Goal: Task Accomplishment & Management: Complete application form

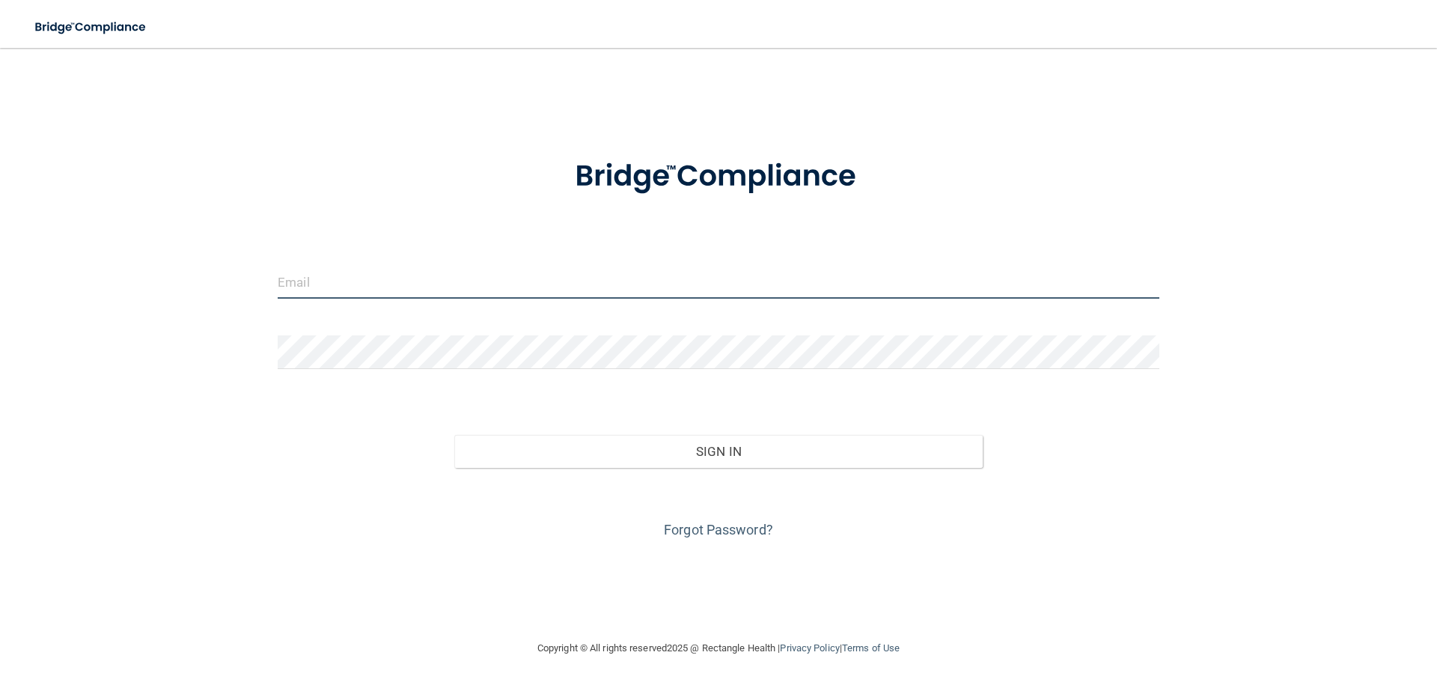
click at [348, 274] on input "email" at bounding box center [719, 282] width 882 height 34
type input "[EMAIL_ADDRESS][DOMAIN_NAME]"
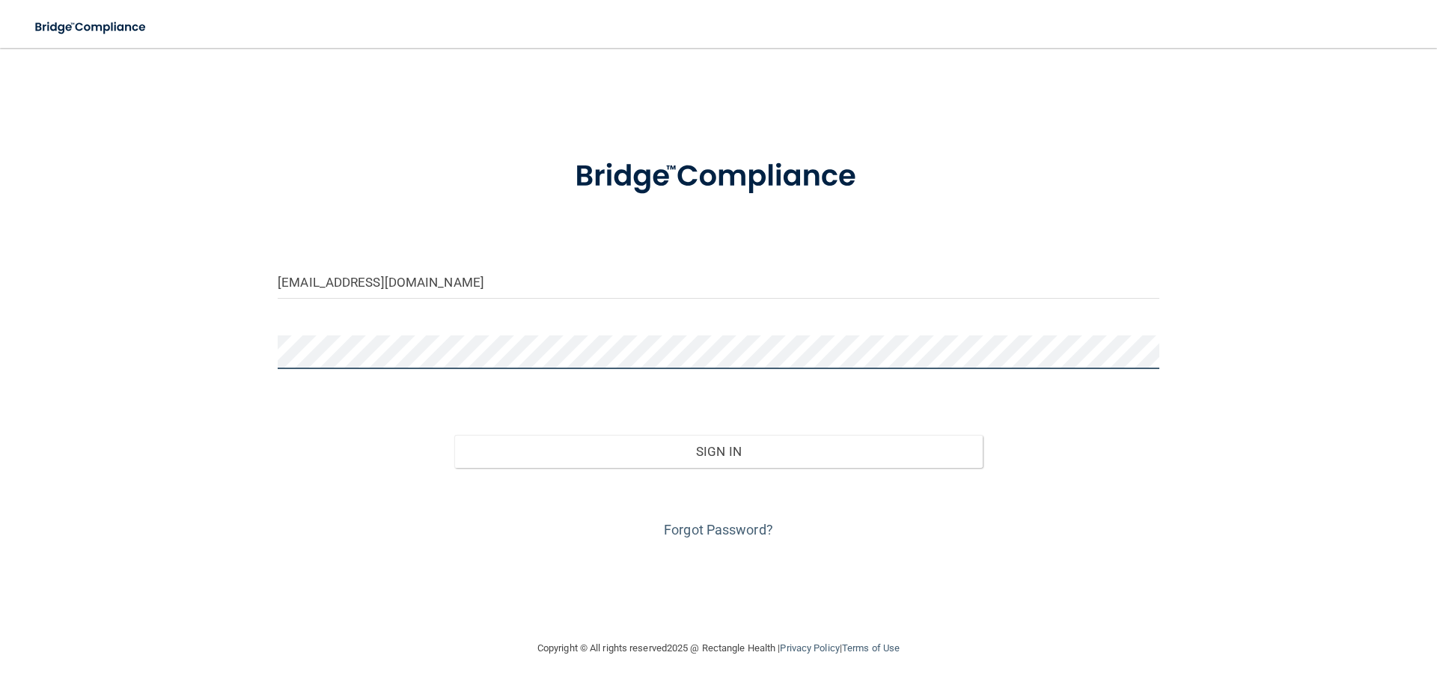
click at [454, 435] on button "Sign In" at bounding box center [718, 451] width 529 height 33
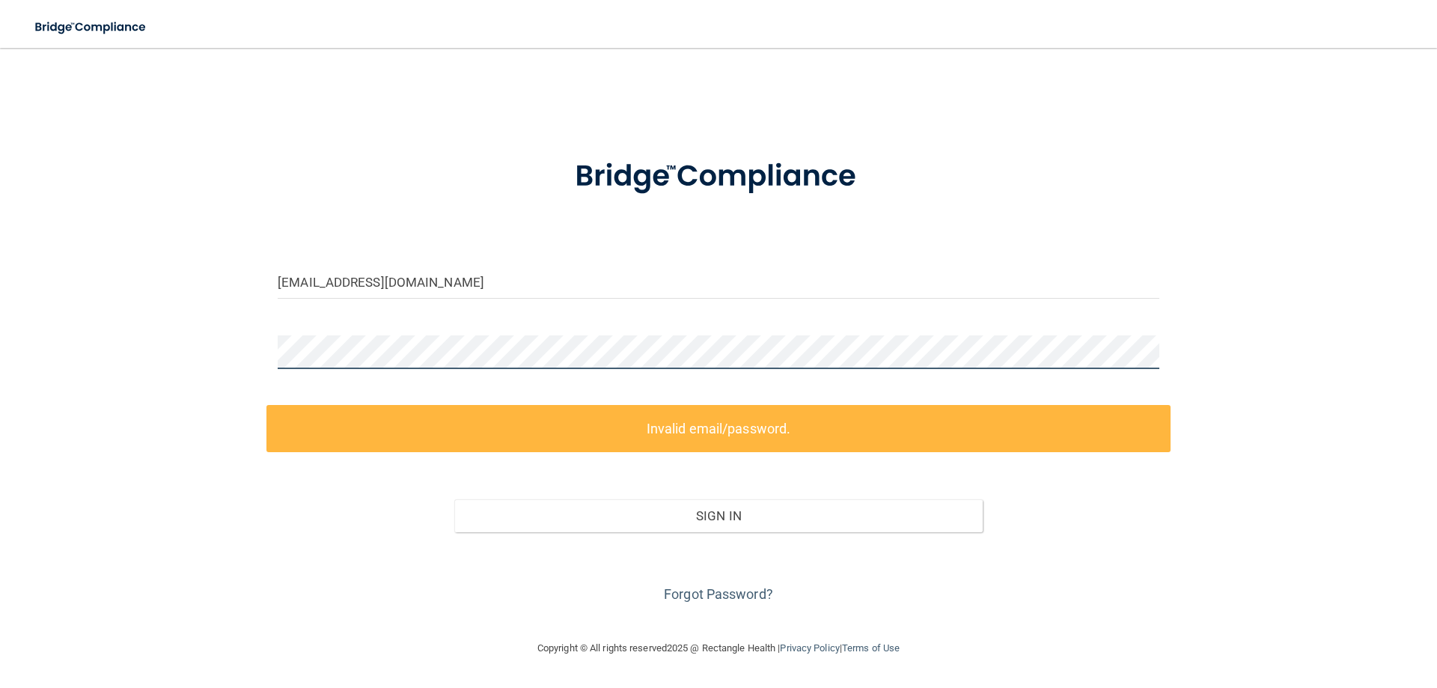
click at [0, 355] on main "[EMAIL_ADDRESS][DOMAIN_NAME] Invalid email/password. You don't have permission …" at bounding box center [718, 368] width 1437 height 640
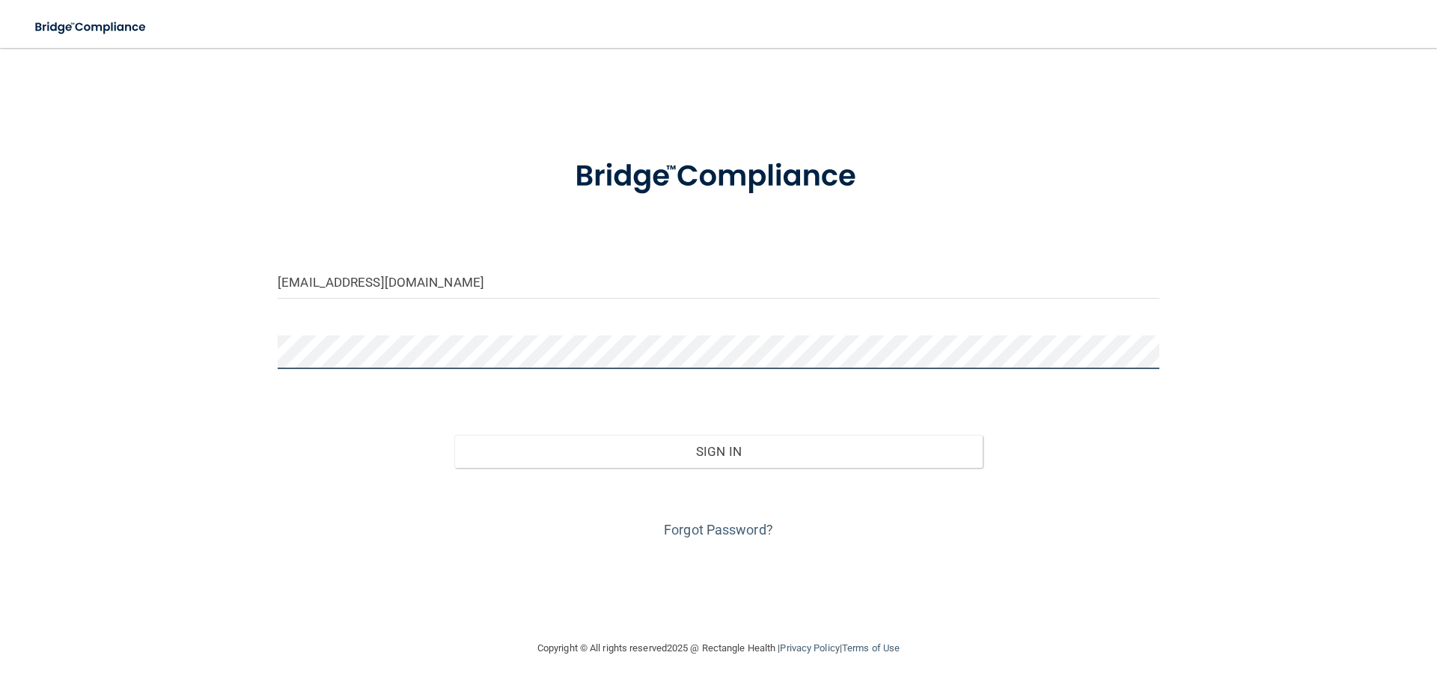
click at [454, 435] on button "Sign In" at bounding box center [718, 451] width 529 height 33
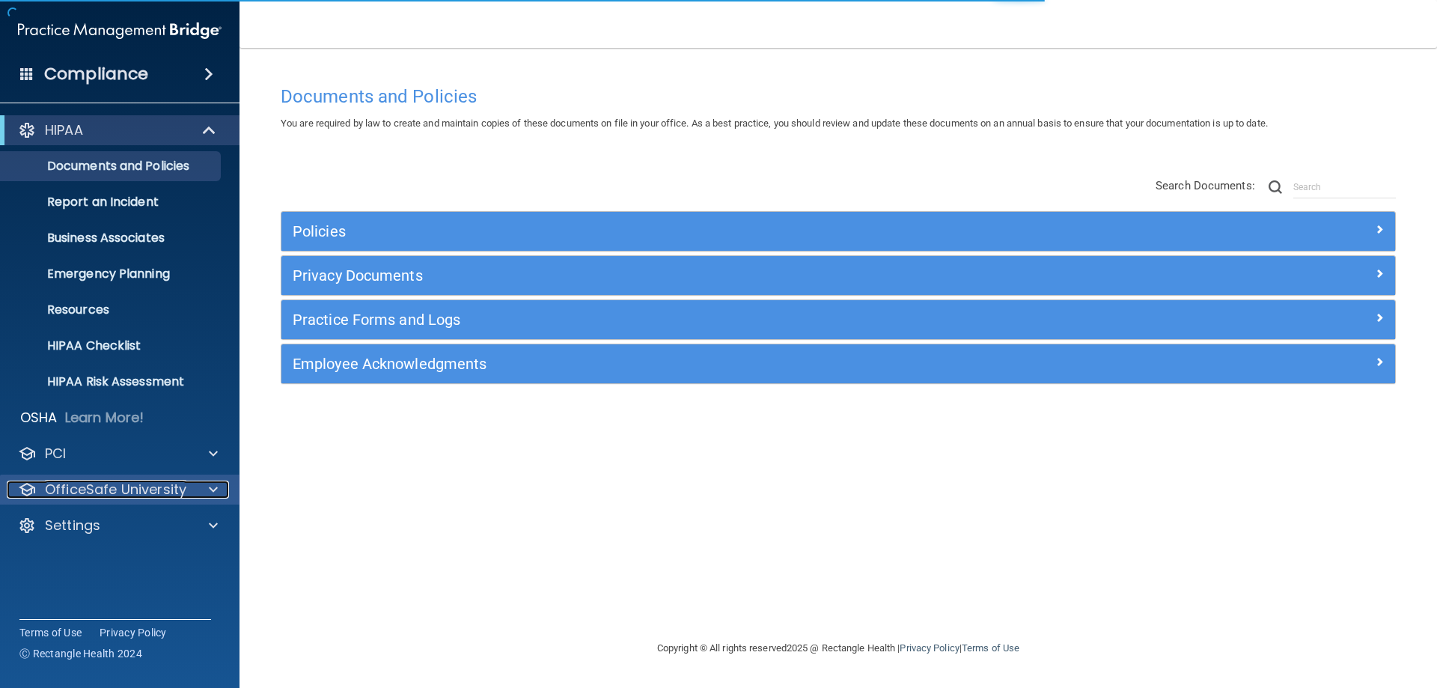
click at [217, 492] on span at bounding box center [213, 489] width 9 height 18
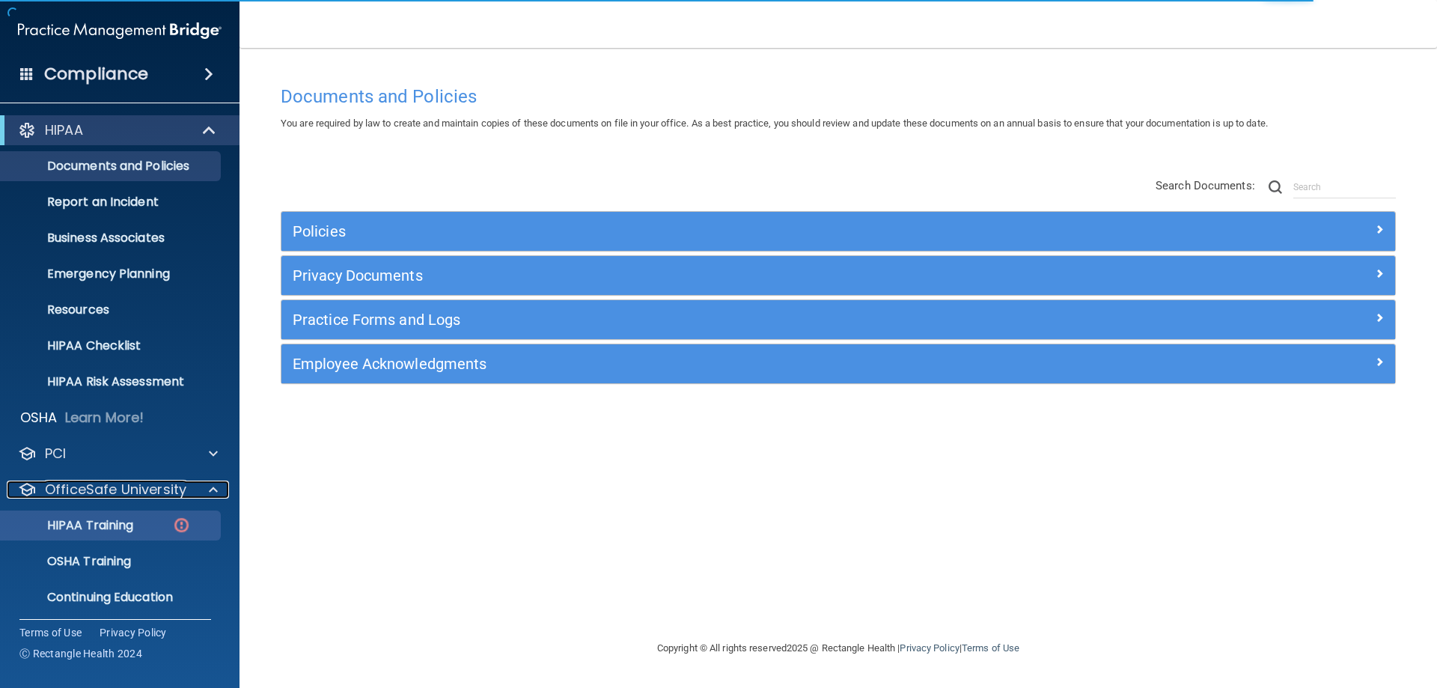
scroll to position [41, 0]
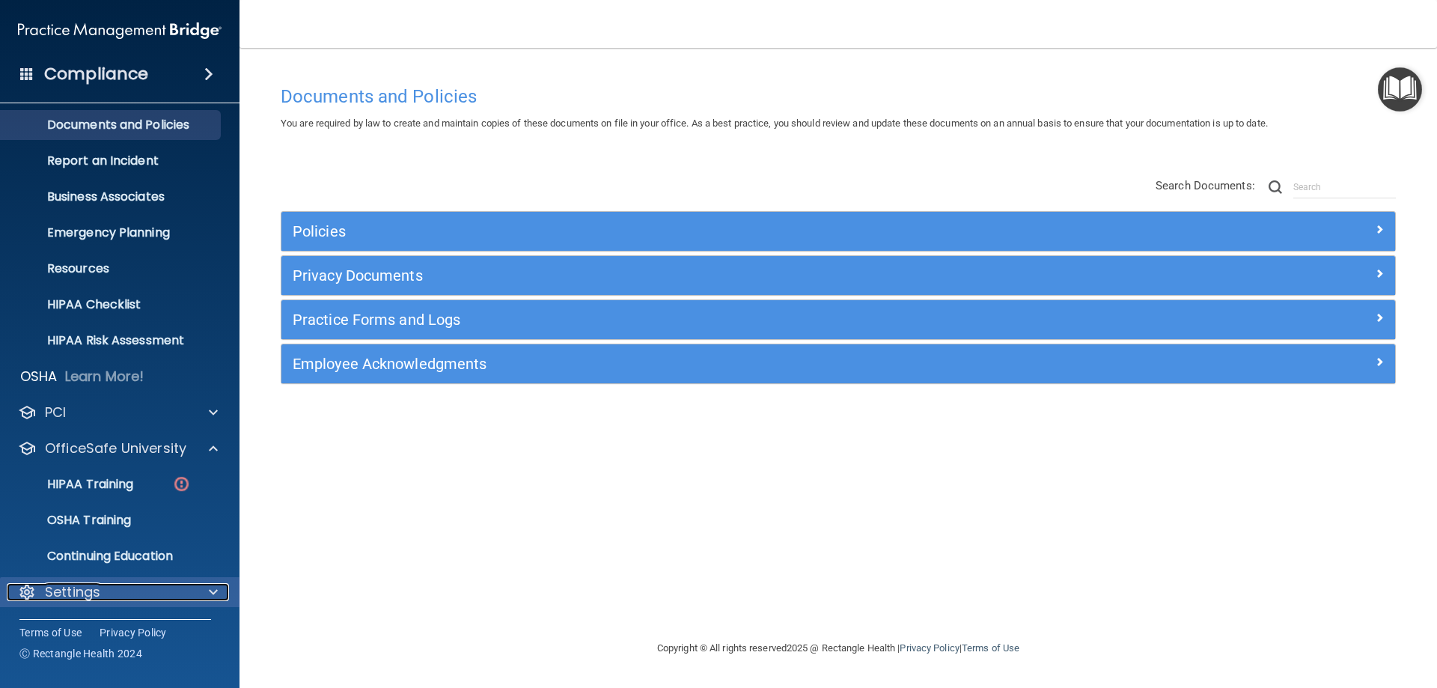
click at [207, 589] on div at bounding box center [210, 592] width 37 height 18
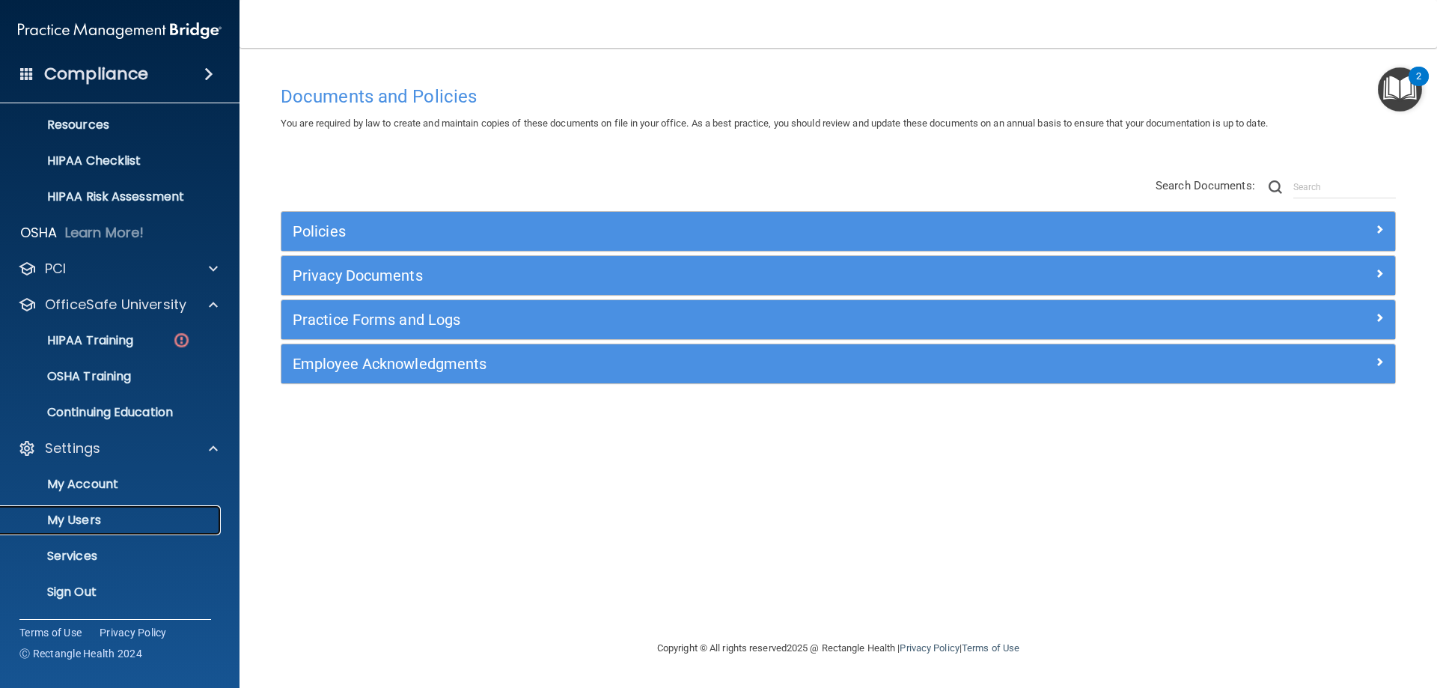
click at [97, 525] on p "My Users" at bounding box center [112, 520] width 204 height 15
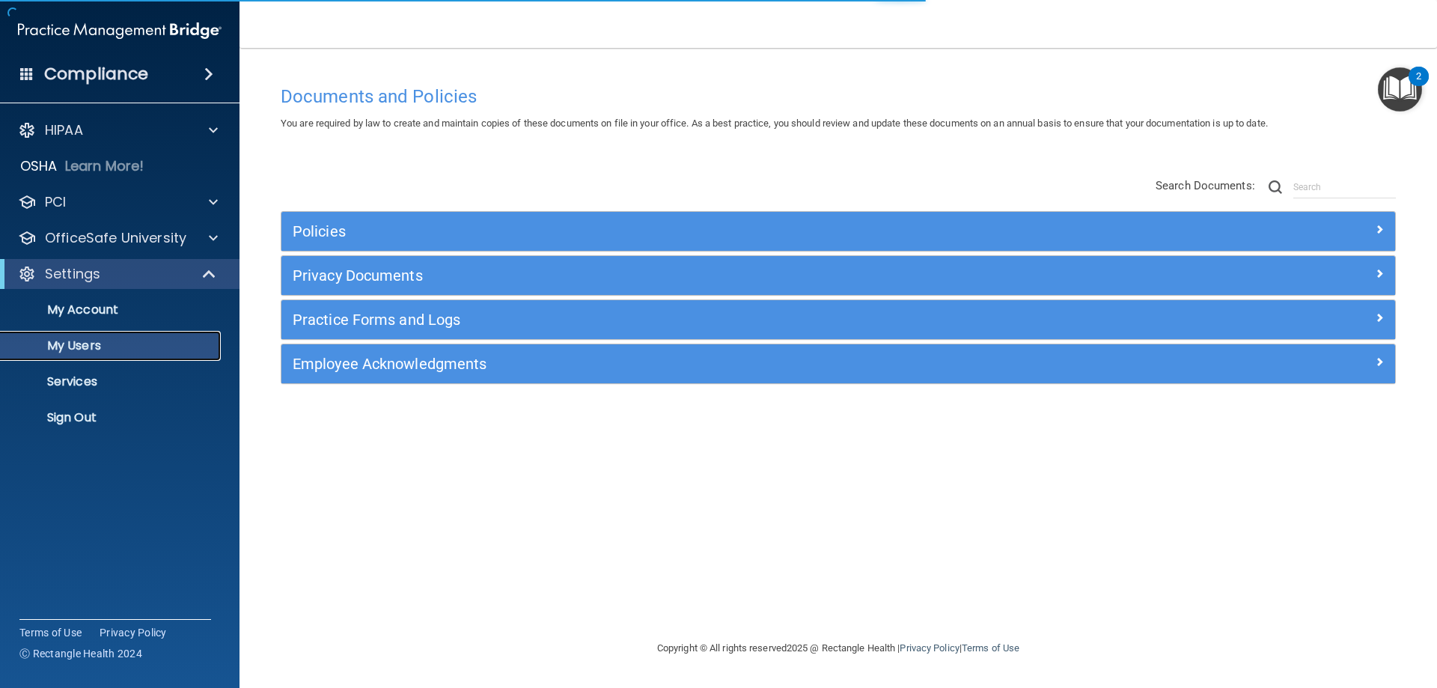
select select "20"
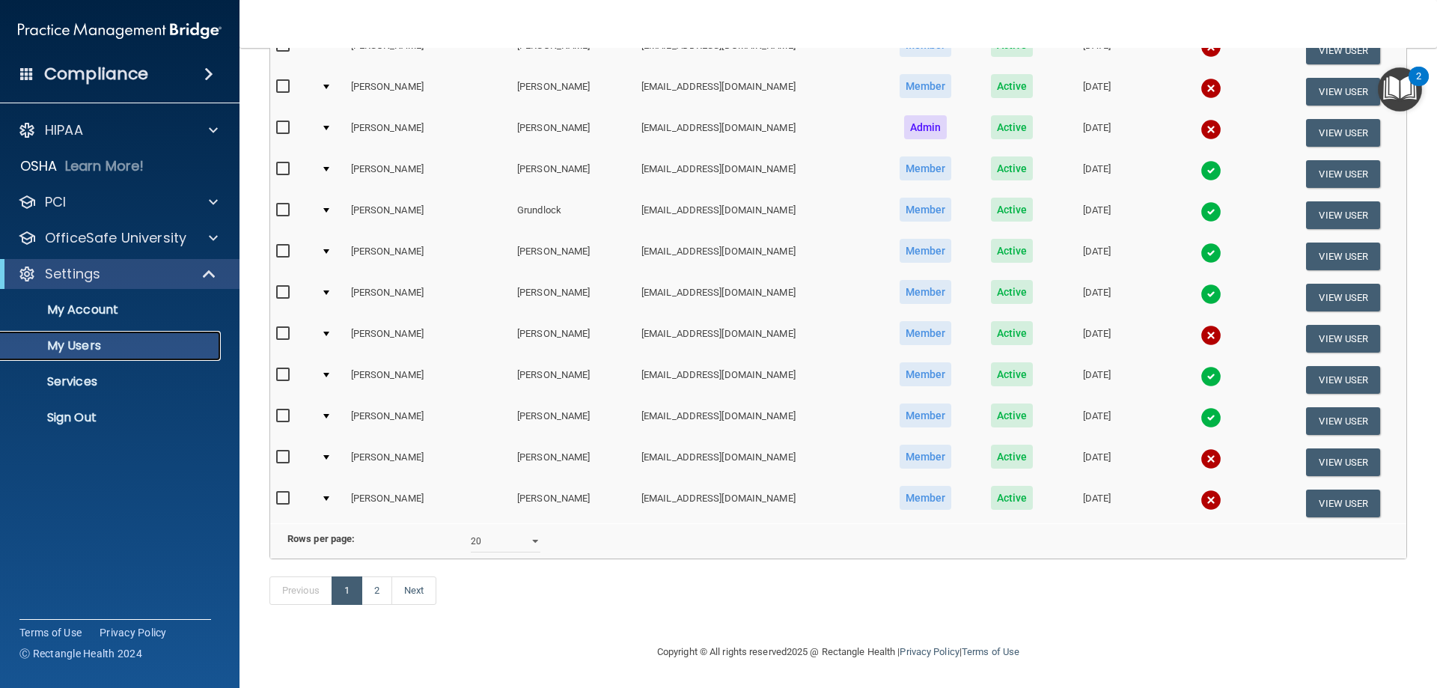
scroll to position [102, 0]
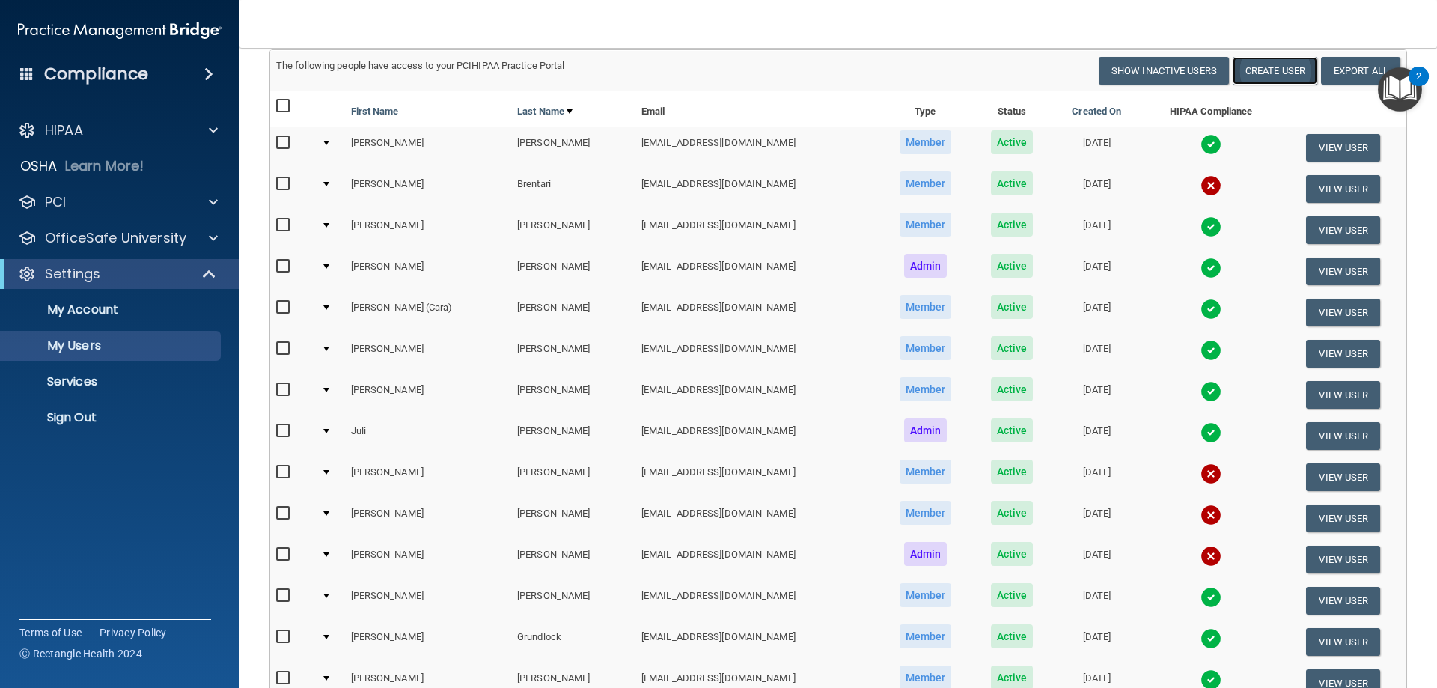
click at [1286, 74] on button "Create User" at bounding box center [1275, 71] width 85 height 28
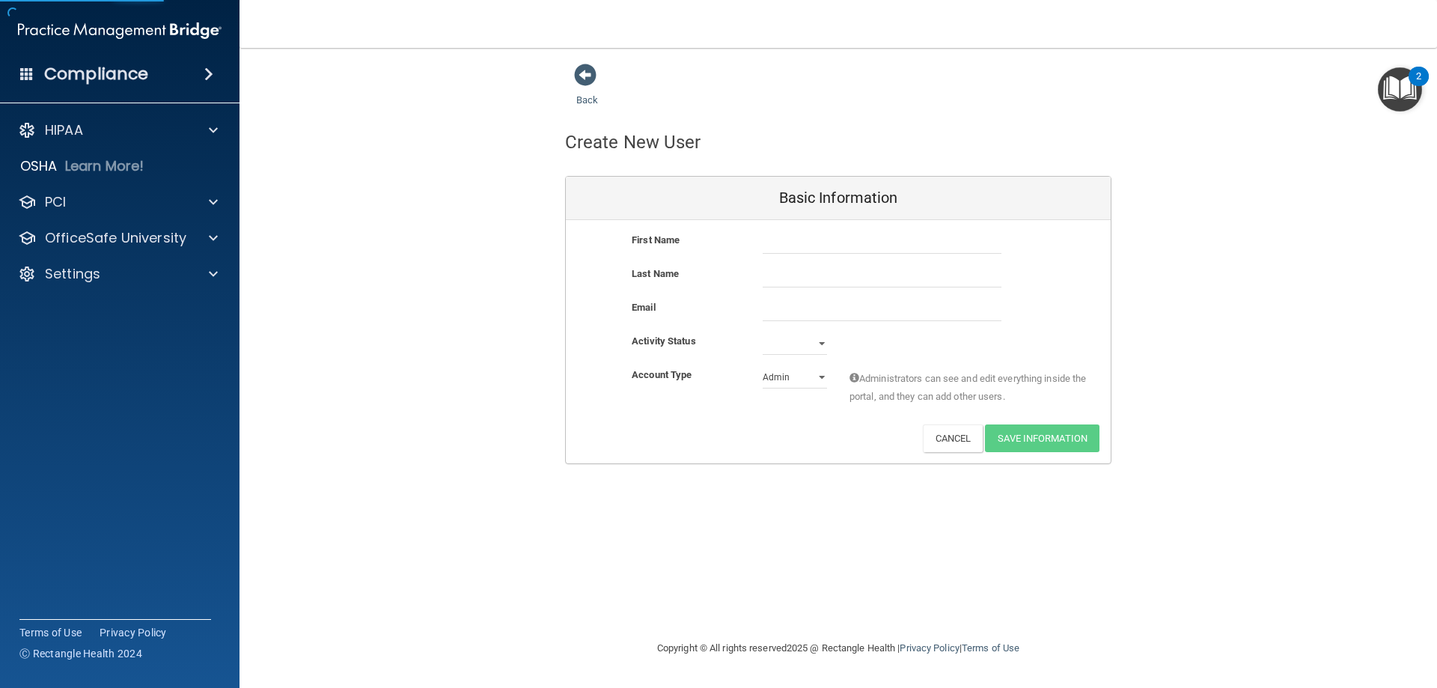
click at [802, 229] on div "First Name Last Name Email Activity Status Active Inactive Account Type Practic…" at bounding box center [838, 341] width 545 height 243
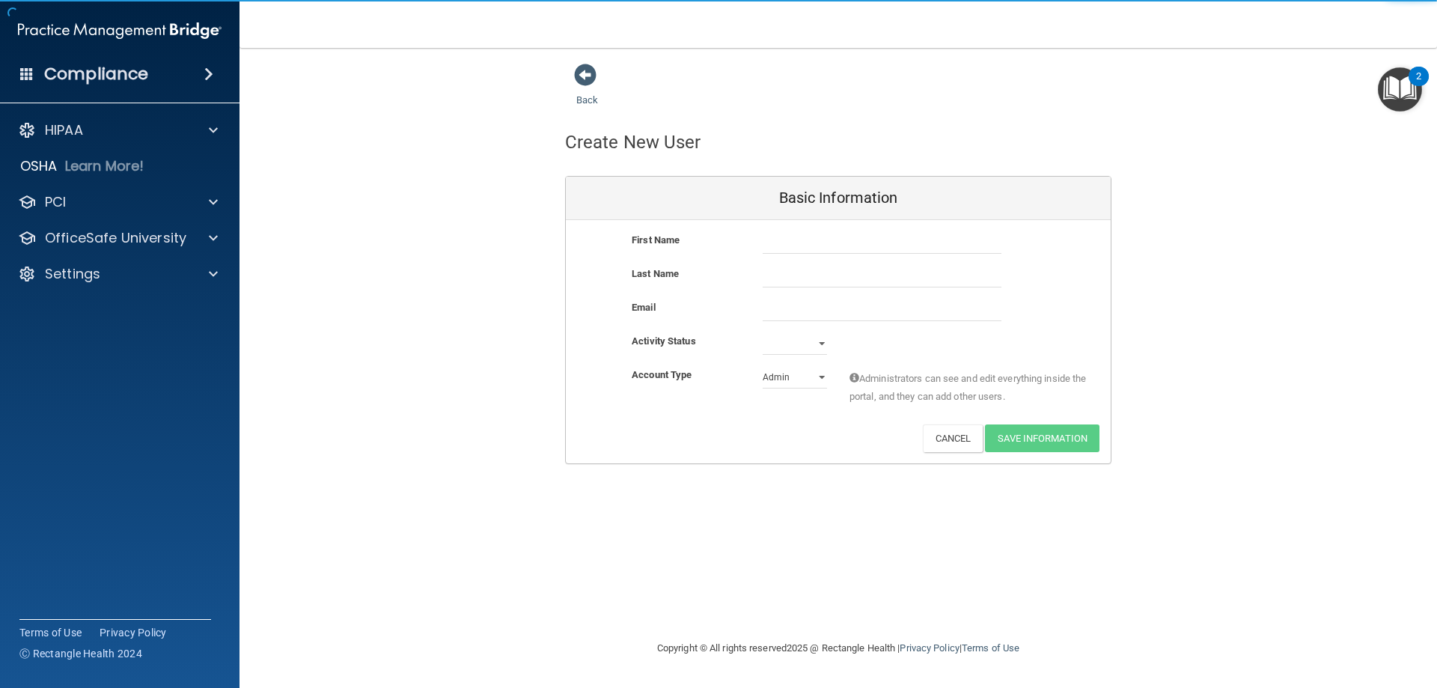
click at [802, 234] on div "First Name Last Name Email Activity Status Active Inactive Account Type Practic…" at bounding box center [838, 341] width 545 height 243
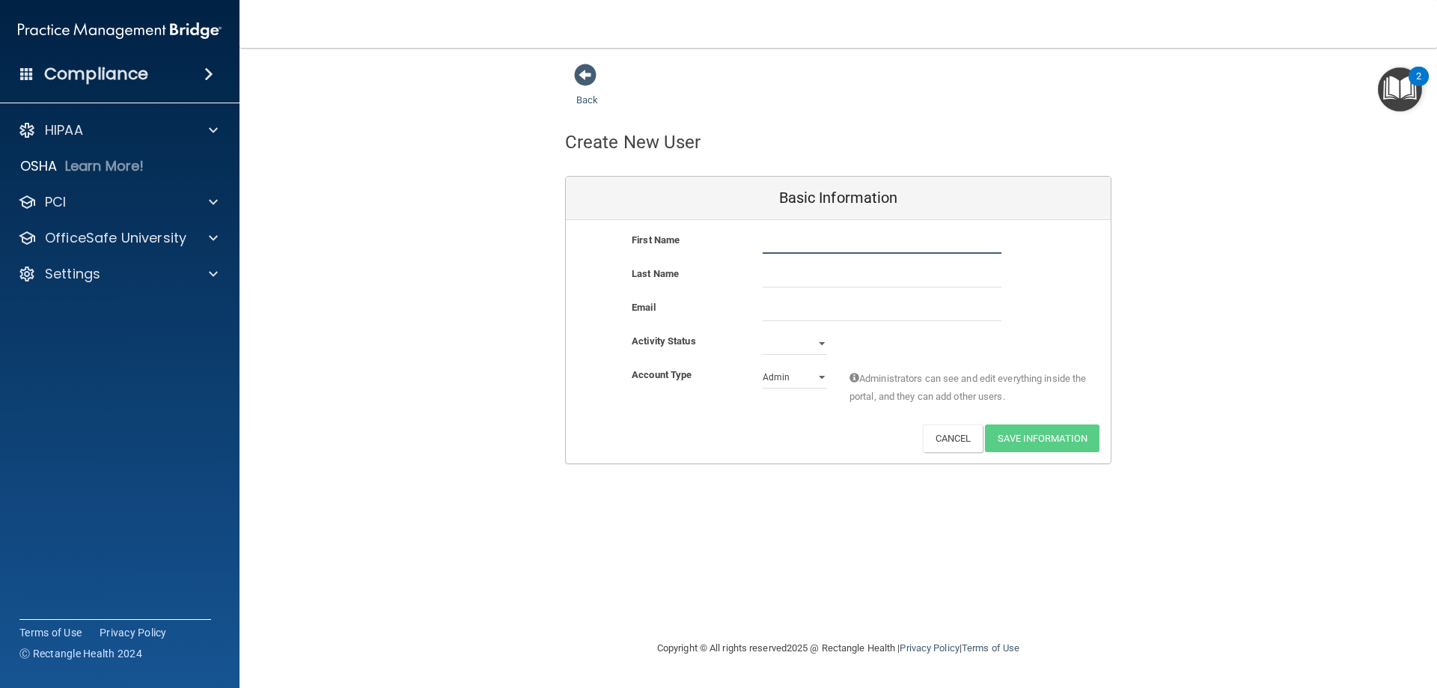
drag, startPoint x: 800, startPoint y: 240, endPoint x: 807, endPoint y: 244, distance: 7.7
click at [800, 240] on input "text" at bounding box center [882, 242] width 239 height 22
type input "[PERSON_NAME]"
type input "Altiery"
click at [766, 308] on input "email" at bounding box center [882, 310] width 239 height 22
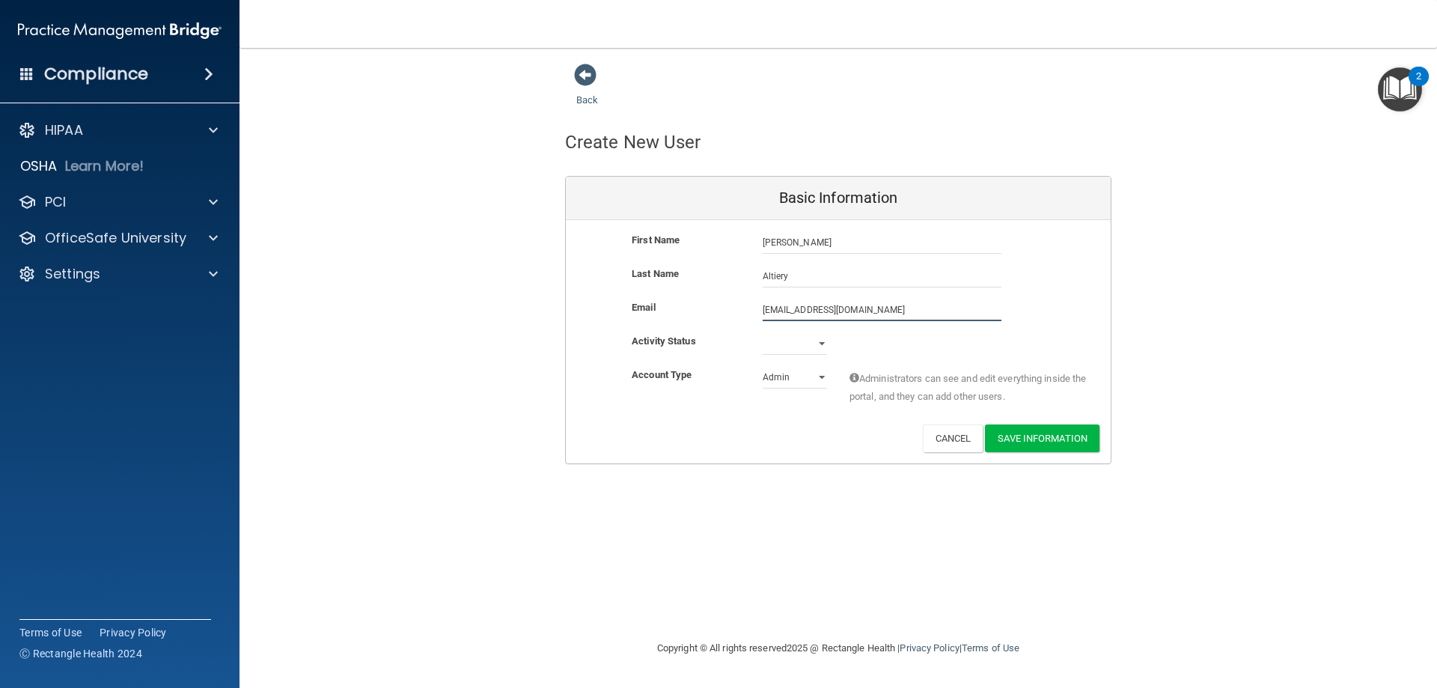
type input "[EMAIL_ADDRESS][DOMAIN_NAME]"
click at [825, 341] on select "Active Inactive" at bounding box center [795, 343] width 64 height 22
select select "active"
click at [763, 332] on select "Active Inactive" at bounding box center [795, 343] width 64 height 22
click at [825, 380] on select "Admin Member" at bounding box center [795, 377] width 64 height 22
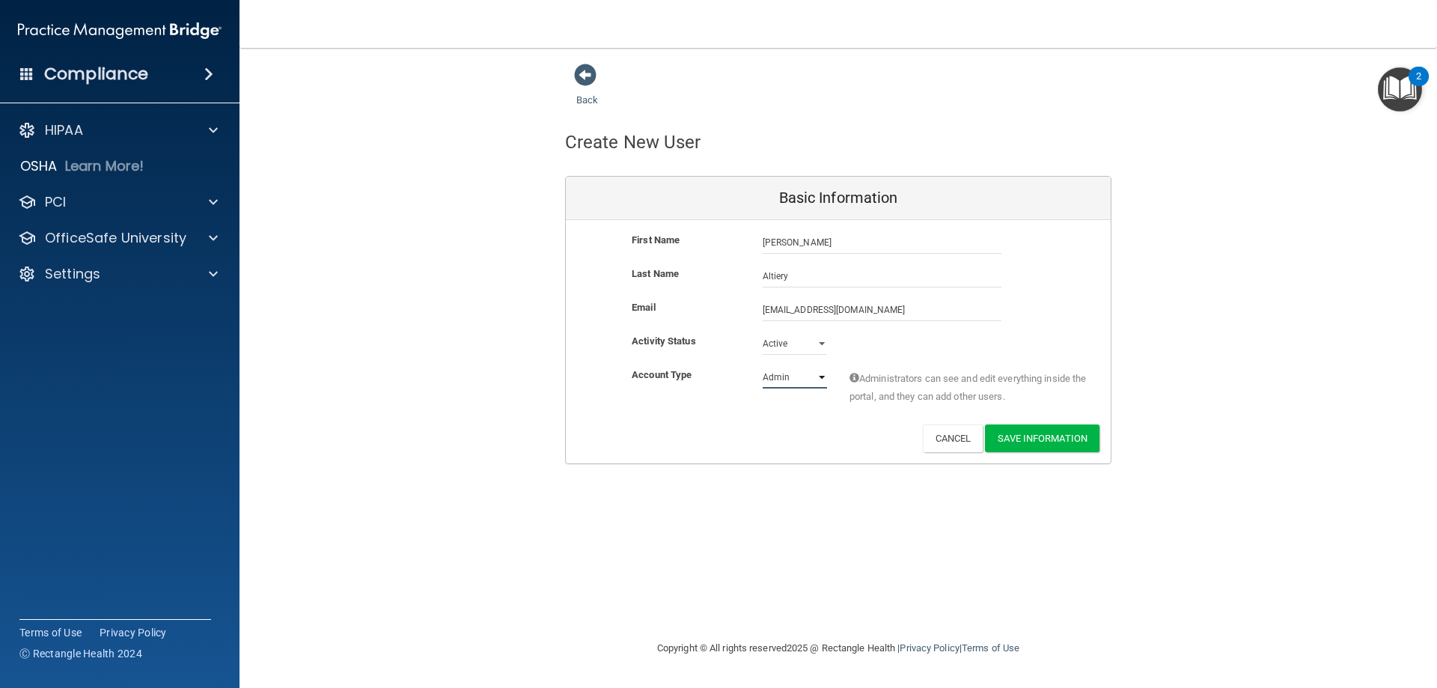
select select "practice_member"
click at [763, 366] on select "Admin Member" at bounding box center [795, 377] width 64 height 22
click at [1024, 445] on button "Save Information" at bounding box center [1042, 438] width 114 height 28
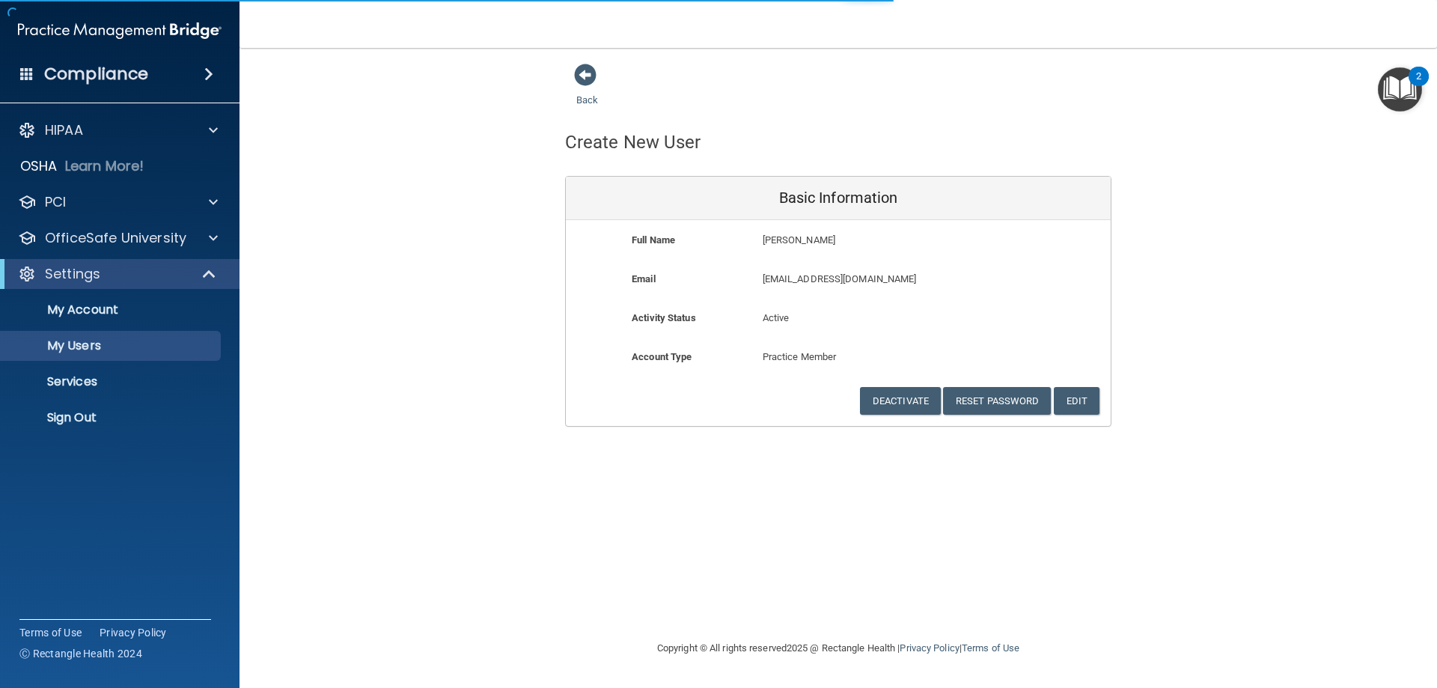
select select "20"
